Goal: Task Accomplishment & Management: Use online tool/utility

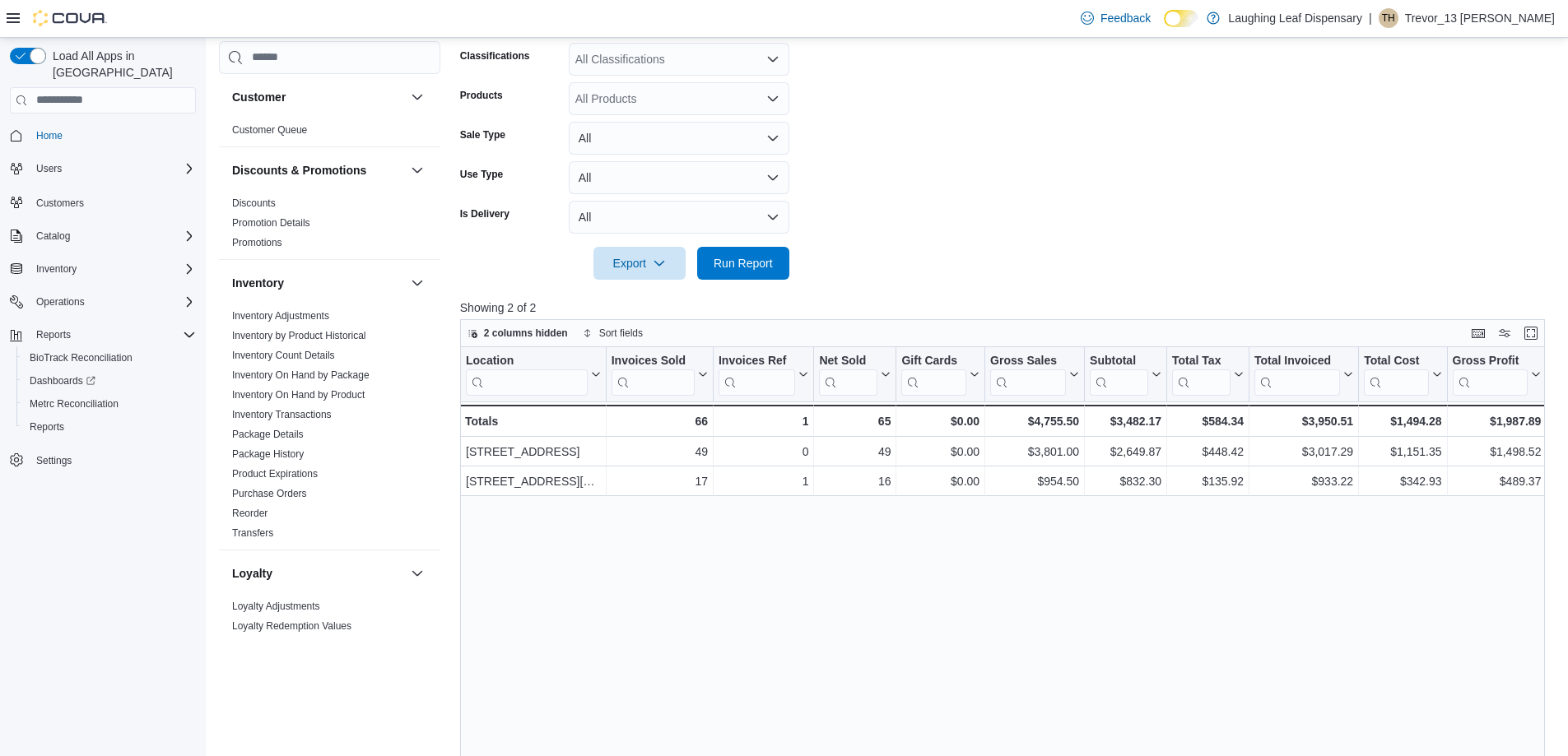
scroll to position [658, 0]
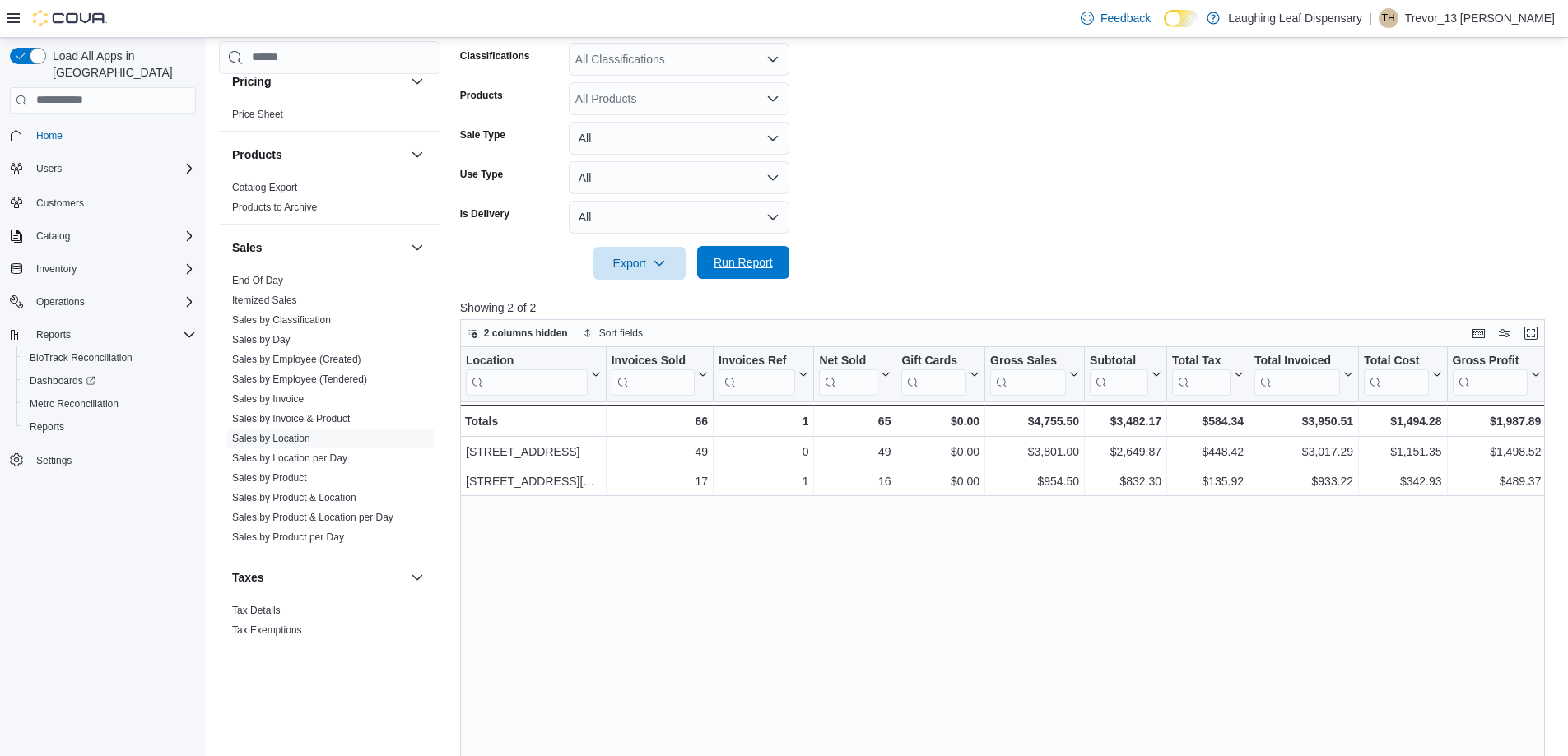
click at [722, 261] on span "Run Report" at bounding box center [742, 262] width 59 height 16
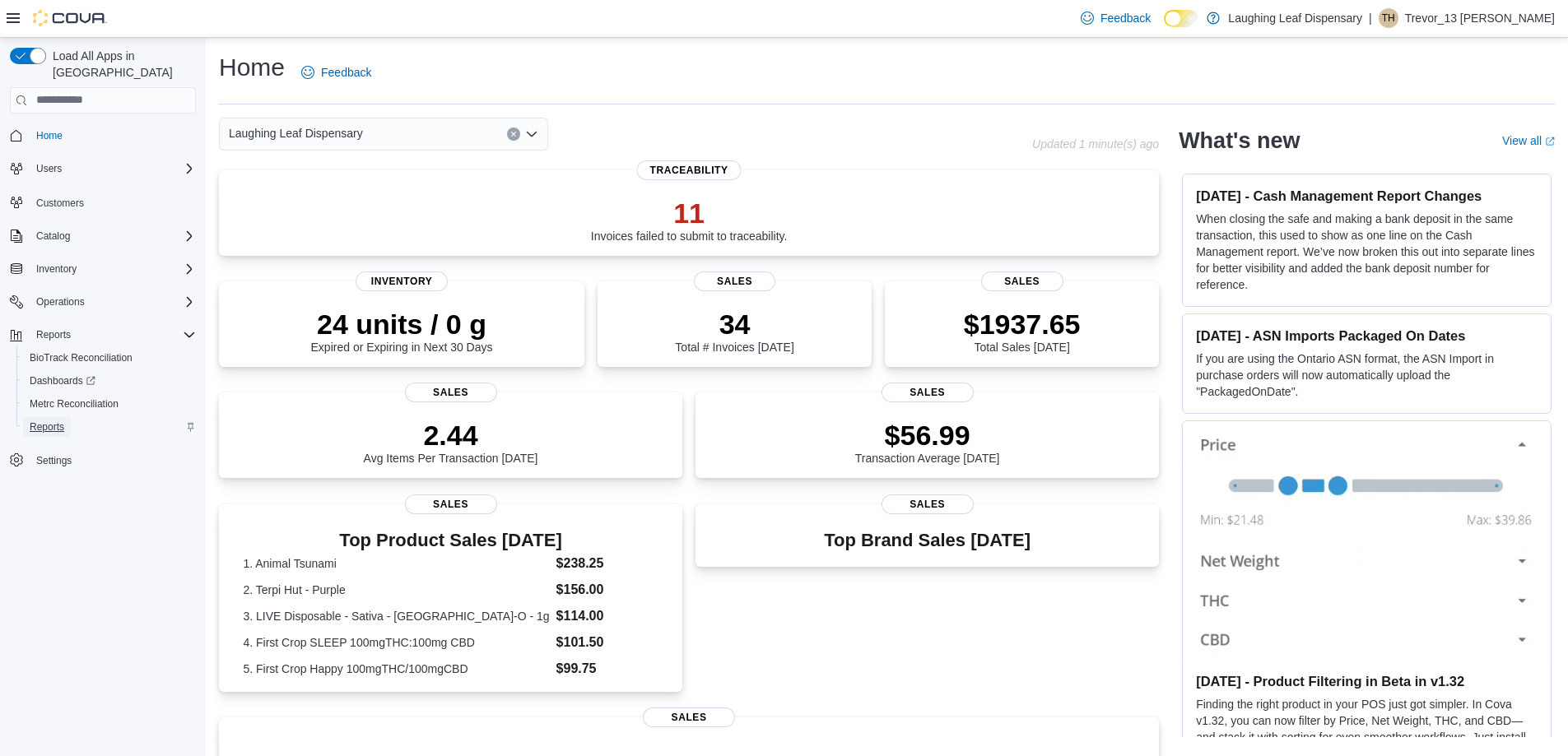
click at [43, 420] on span "Reports" at bounding box center [47, 426] width 34 height 13
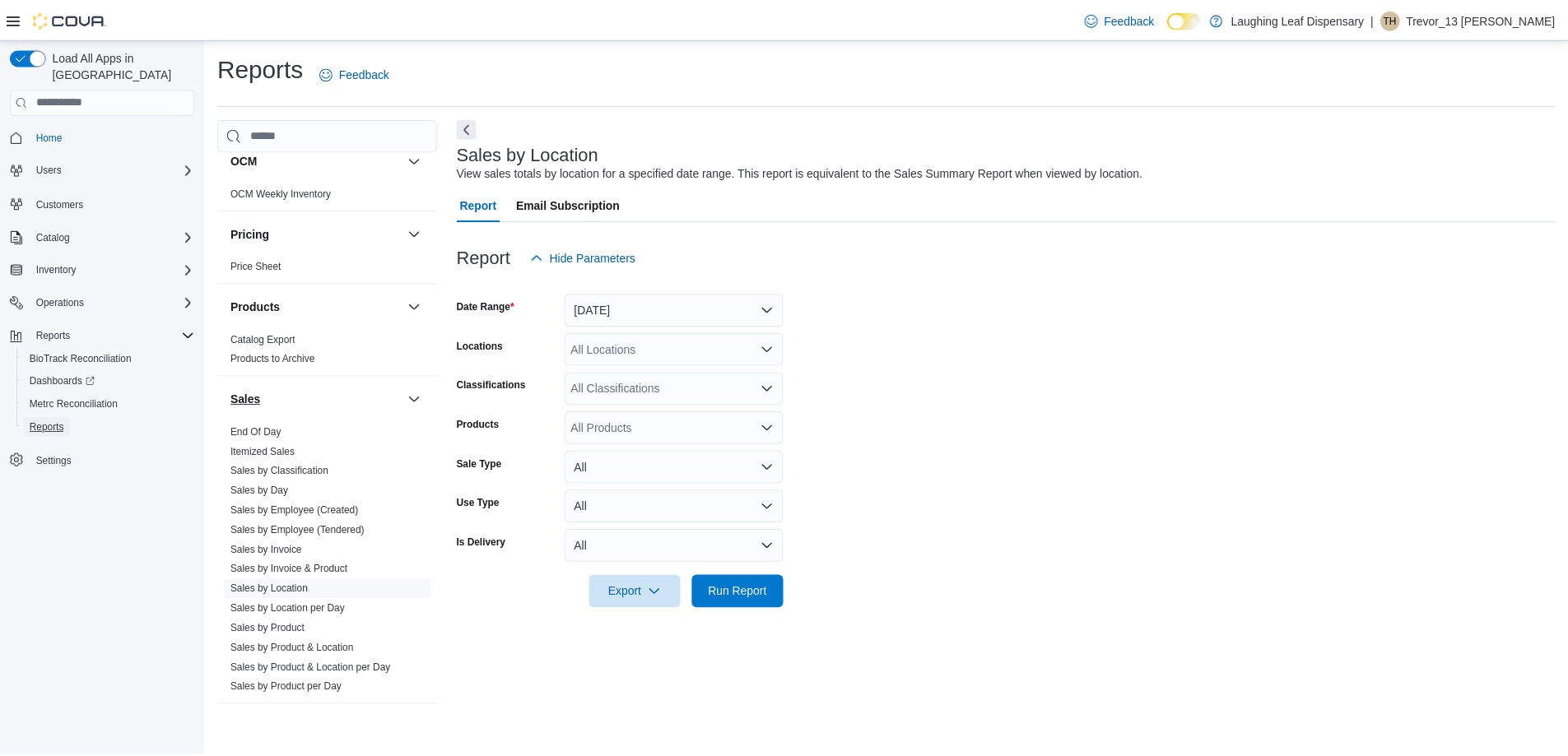
scroll to position [754, 0]
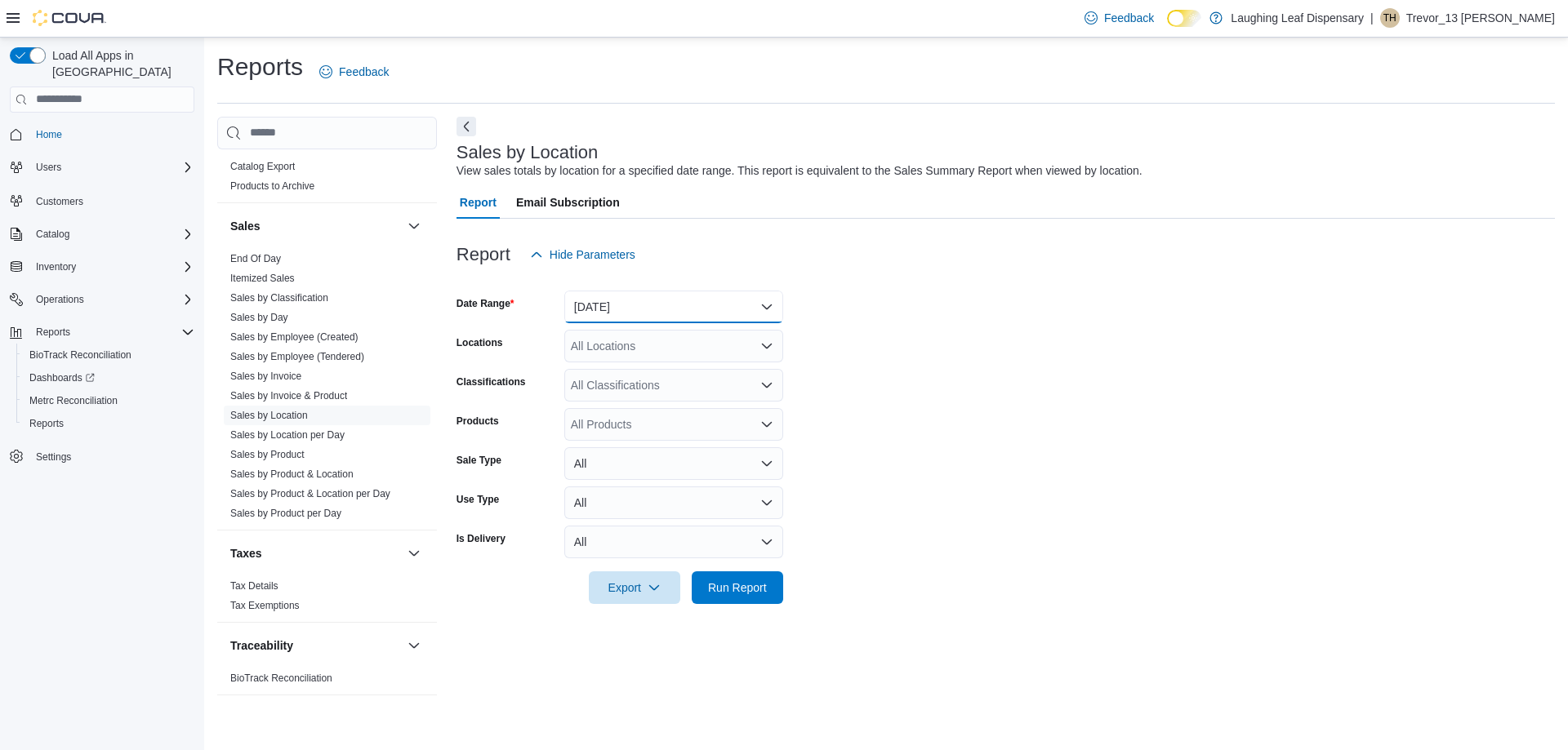
click at [683, 309] on button "[DATE]" at bounding box center [674, 307] width 219 height 32
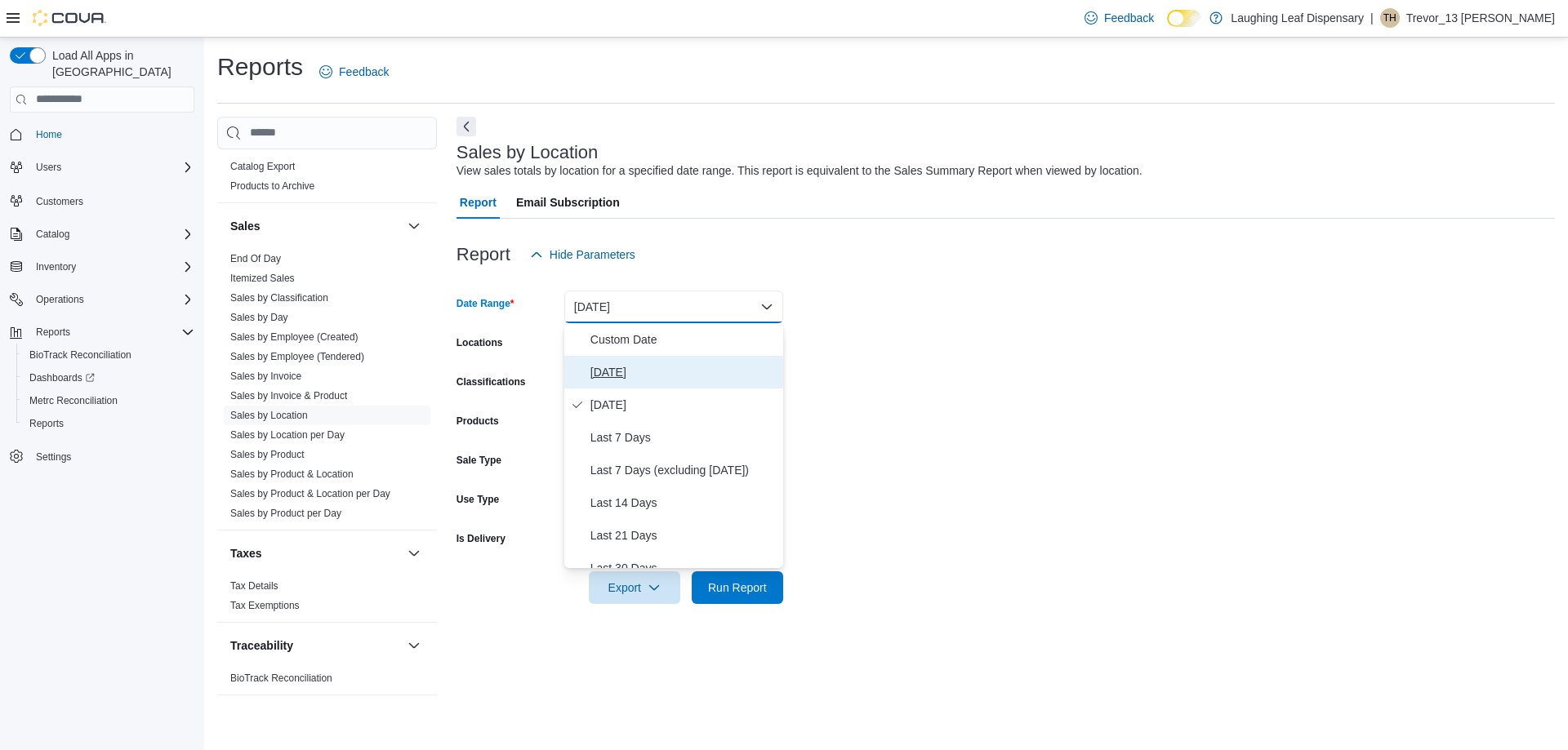
click at [620, 371] on span "[DATE]" at bounding box center [683, 372] width 186 height 20
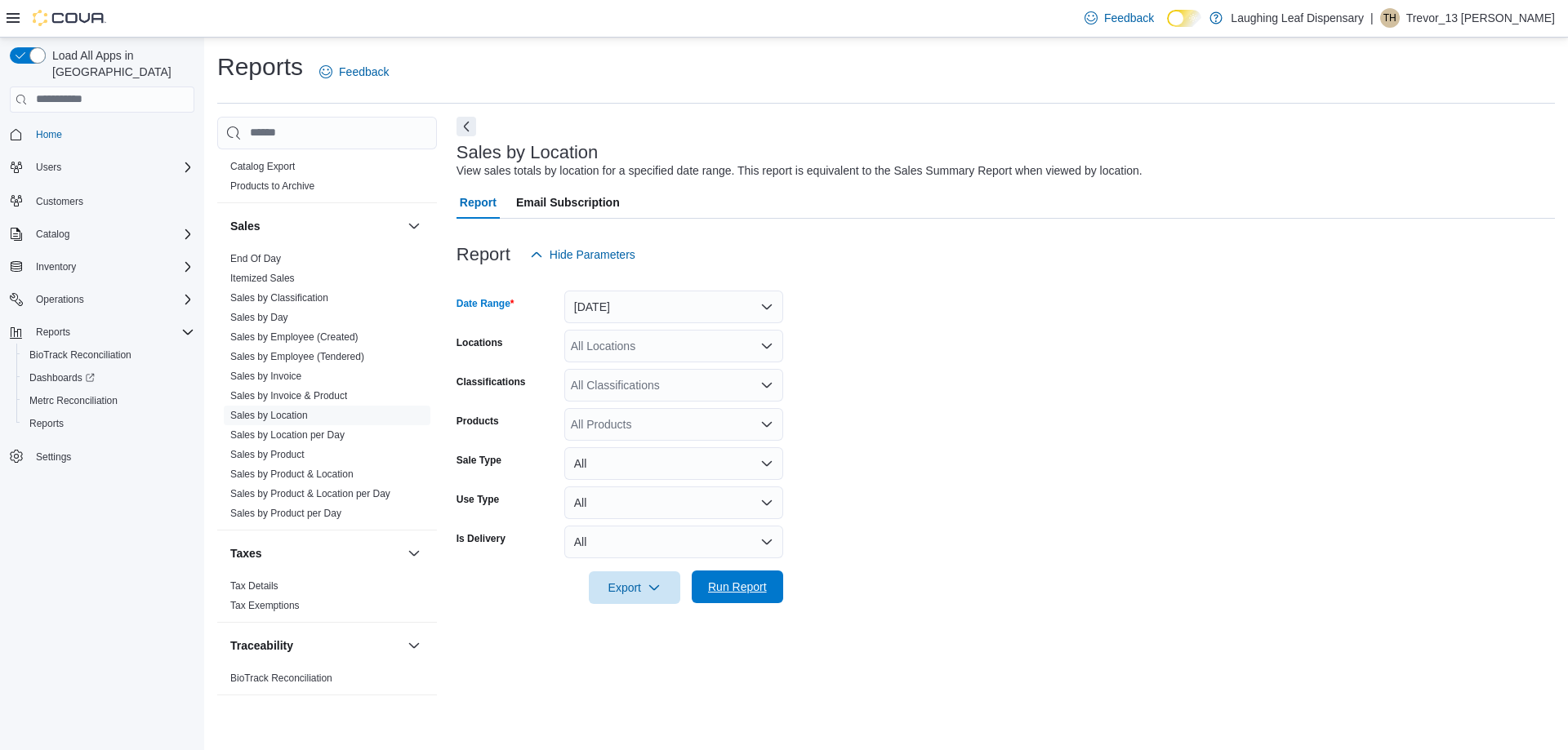
click at [739, 585] on span "Run Report" at bounding box center [737, 586] width 59 height 16
